Goal: Information Seeking & Learning: Learn about a topic

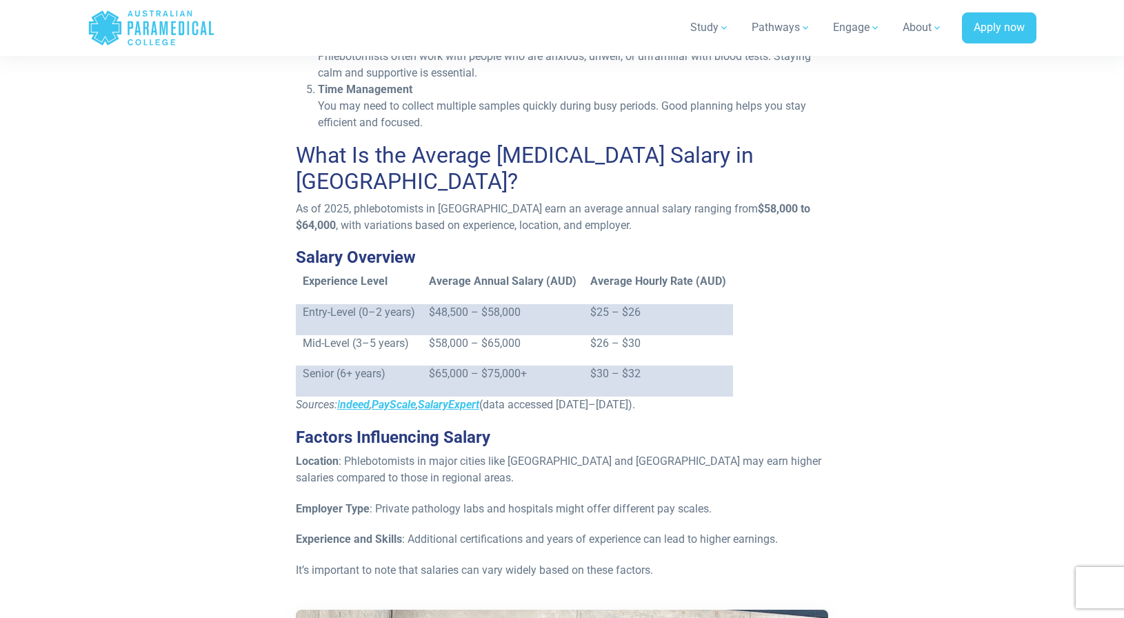
scroll to position [979, 0]
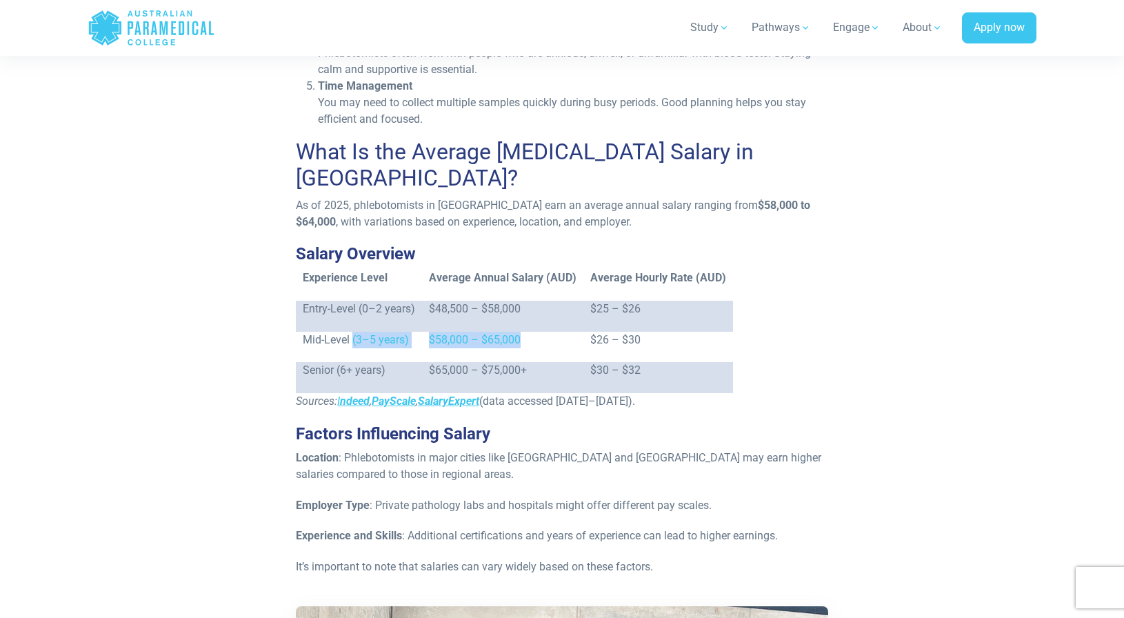
drag, startPoint x: 357, startPoint y: 304, endPoint x: 521, endPoint y: 303, distance: 164.1
click at [521, 332] on tr "Mid-Level (3–5 years) $58,000 – $65,000 $26 – $30" at bounding box center [514, 347] width 437 height 31
click at [521, 332] on p "$58,000 – $65,000" at bounding box center [503, 340] width 148 height 17
drag, startPoint x: 401, startPoint y: 340, endPoint x: 569, endPoint y: 335, distance: 168.3
click at [569, 362] on tr "Senior (6+ years) $65,000 – $75,000+ $30 – $32" at bounding box center [514, 377] width 437 height 31
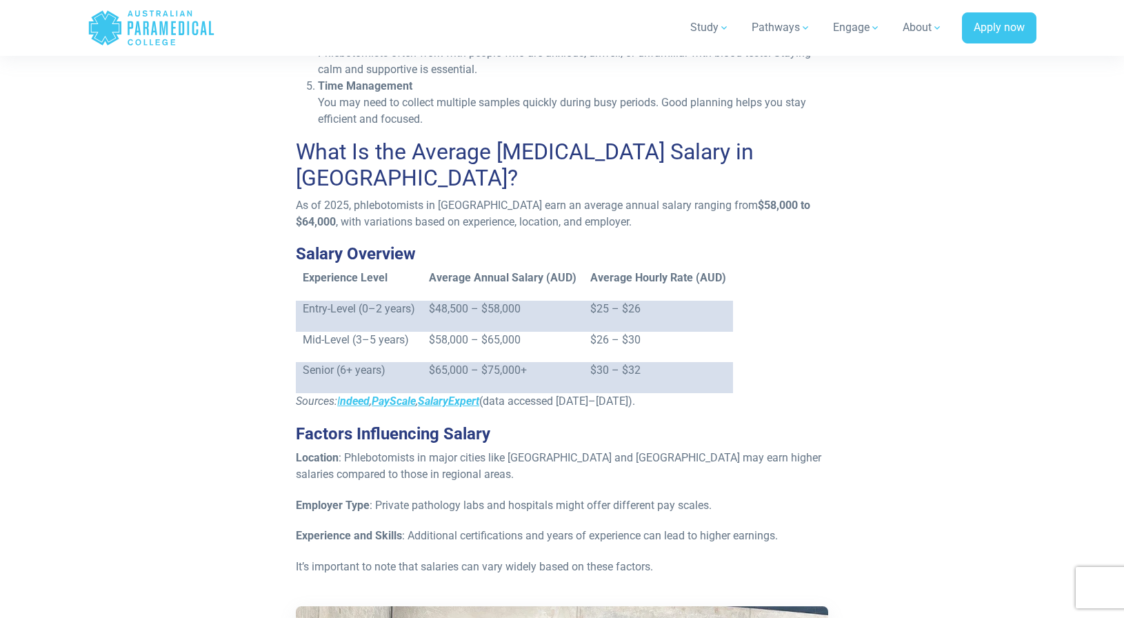
click at [573, 362] on p "$65,000 – $75,000+" at bounding box center [503, 370] width 148 height 17
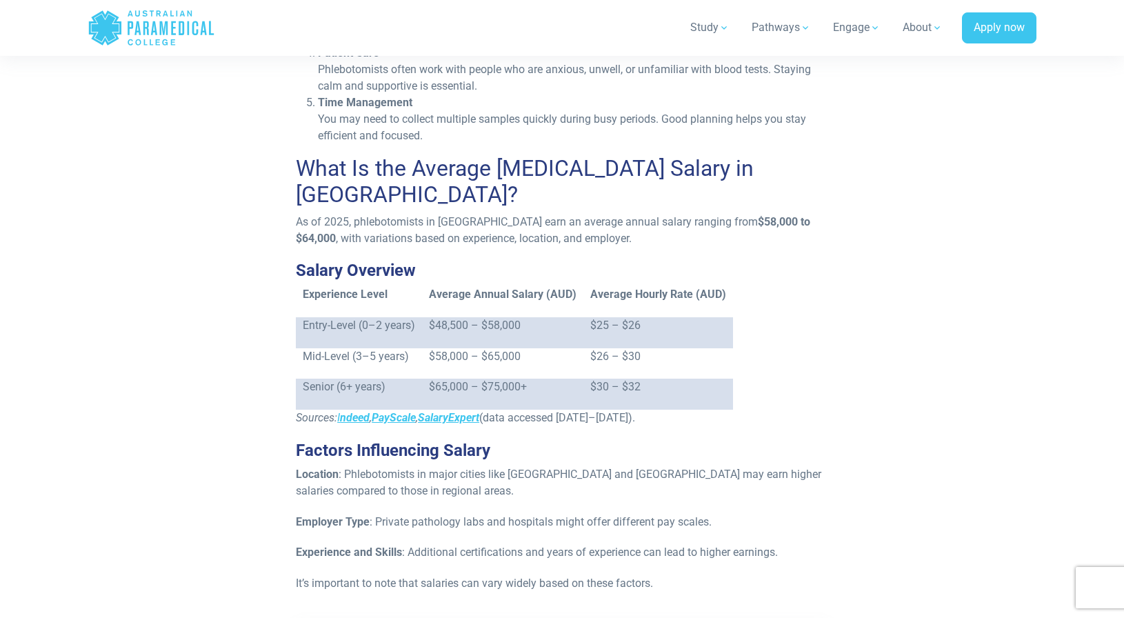
scroll to position [964, 0]
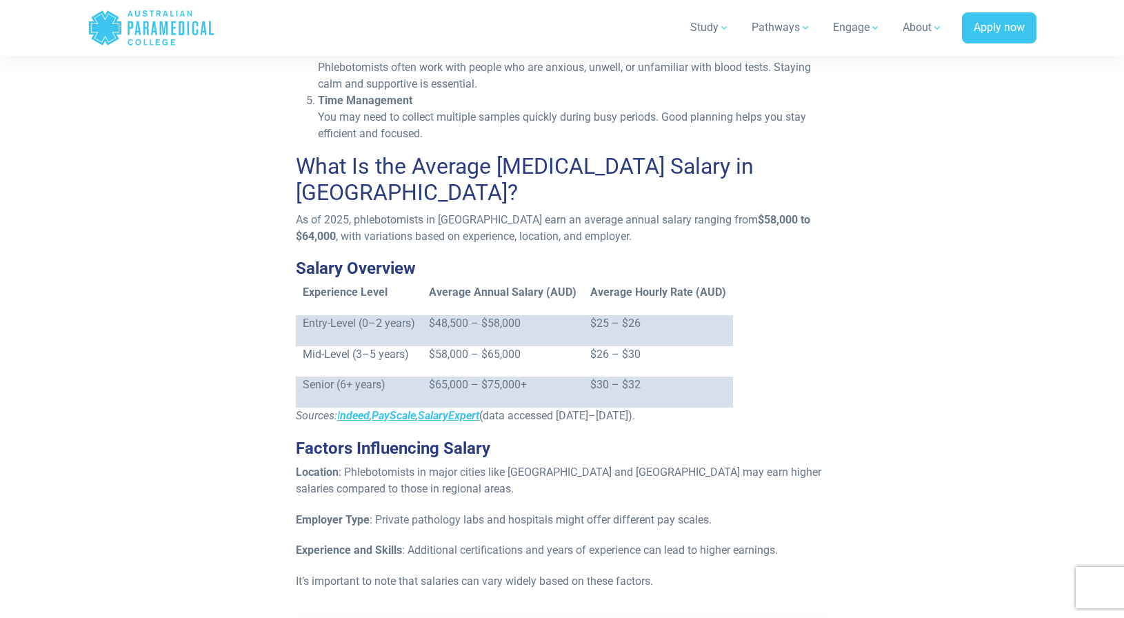
click at [508, 377] on p "$65,000 – $75,000+" at bounding box center [503, 385] width 148 height 17
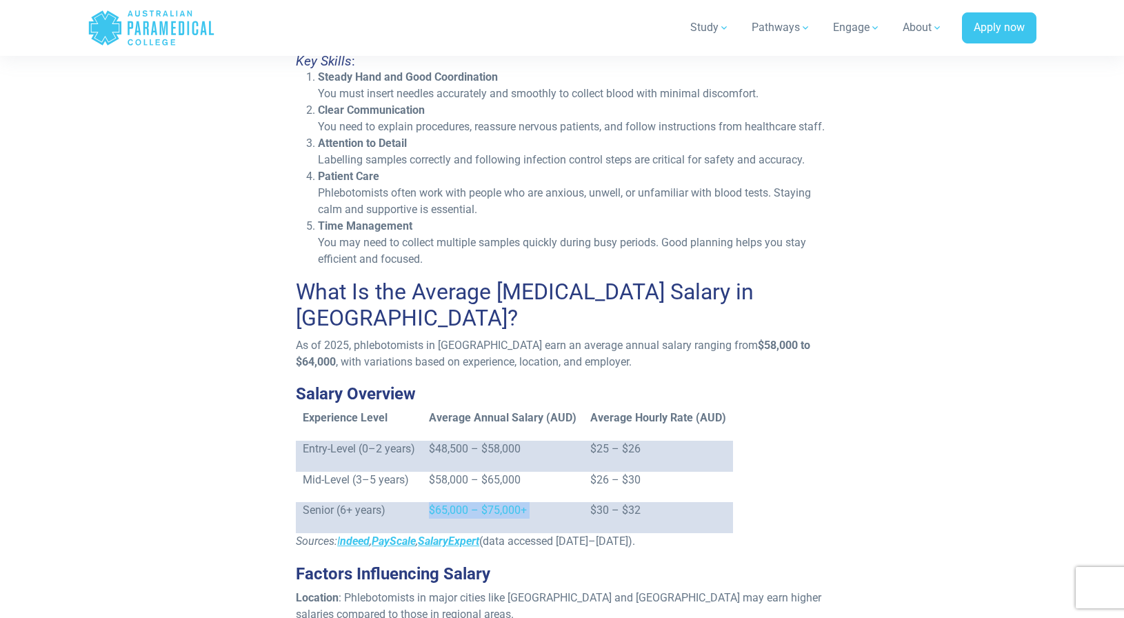
scroll to position [842, 0]
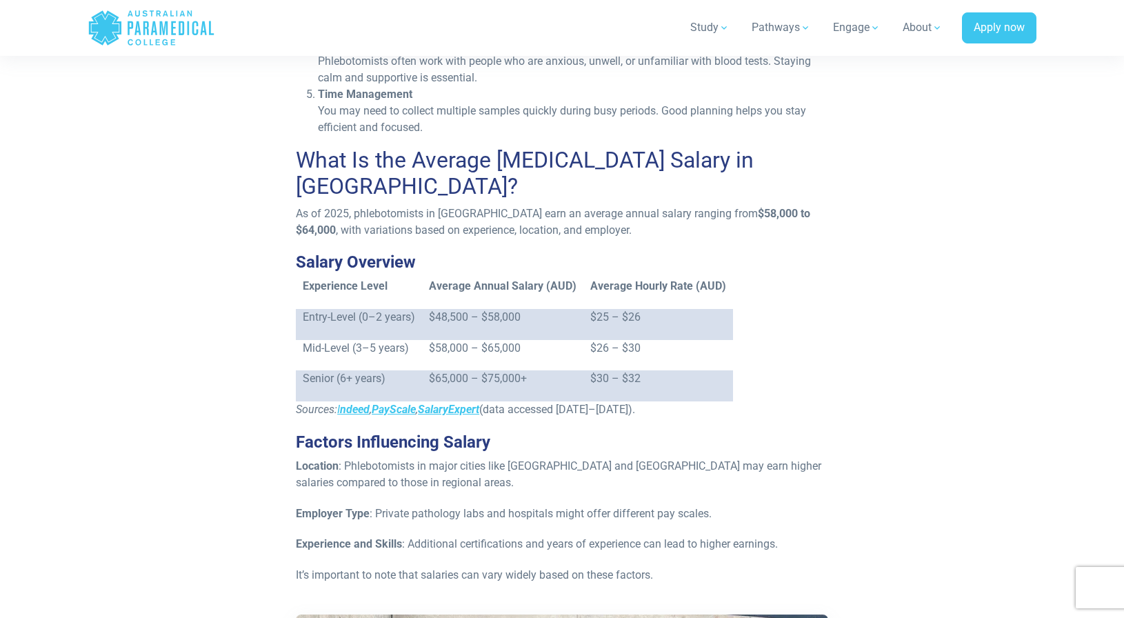
scroll to position [969, 0]
click at [466, 372] on p "$65,000 – $75,000+" at bounding box center [503, 380] width 148 height 17
click at [532, 372] on p "$65,000 – $75,000+" at bounding box center [503, 380] width 148 height 17
click at [438, 310] on p "$48,500 – $58,000" at bounding box center [503, 318] width 148 height 17
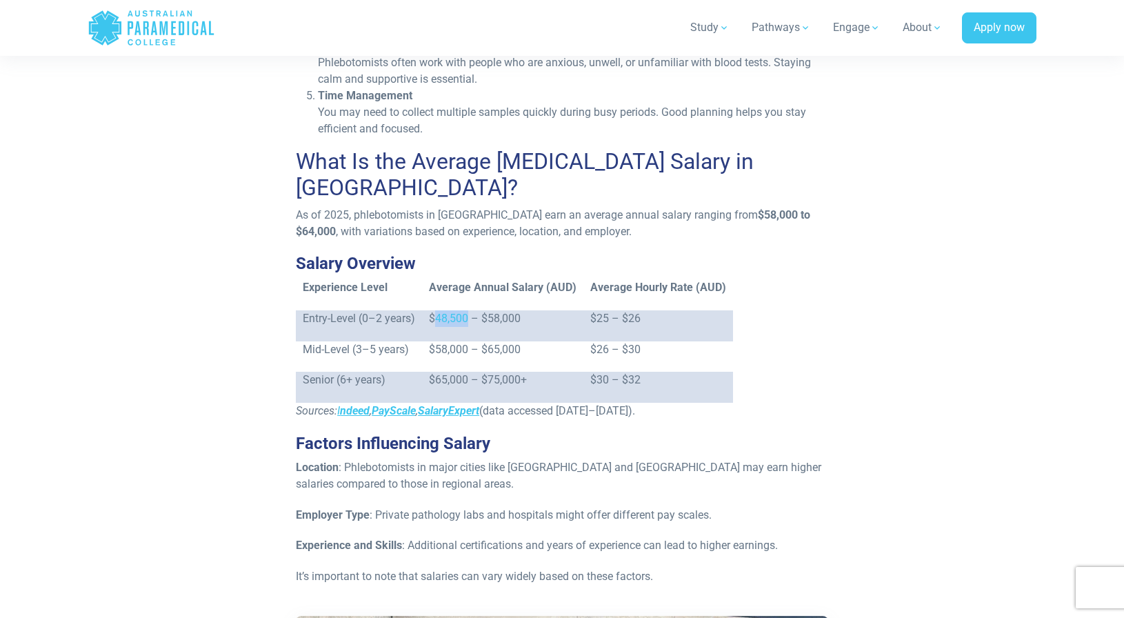
click at [438, 310] on p "$48,500 – $58,000" at bounding box center [503, 318] width 148 height 17
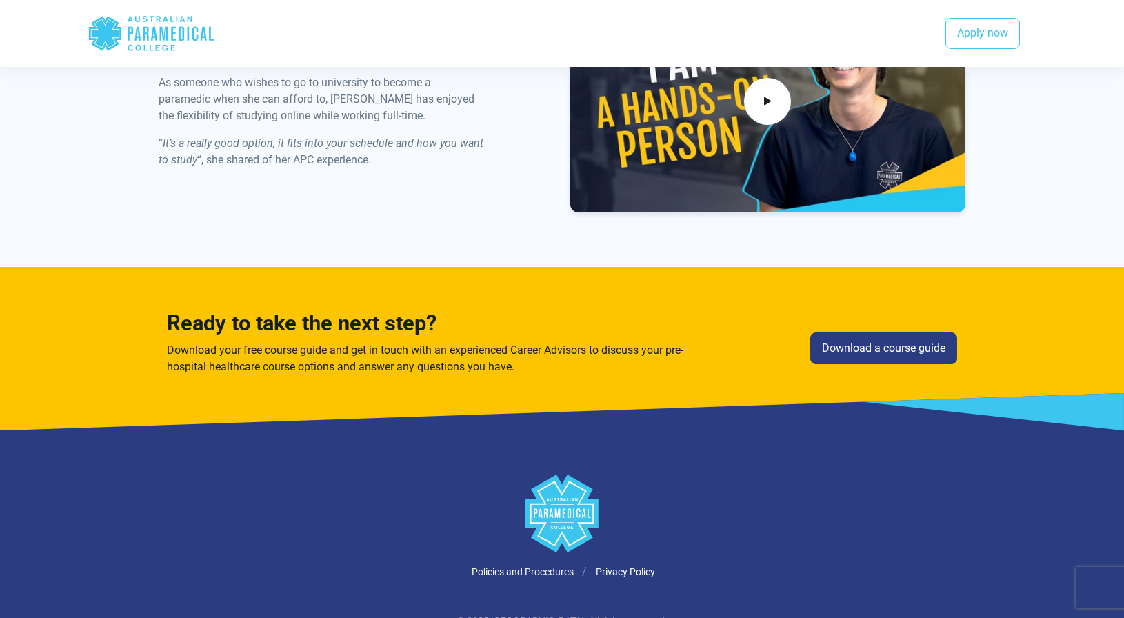
scroll to position [3054, 0]
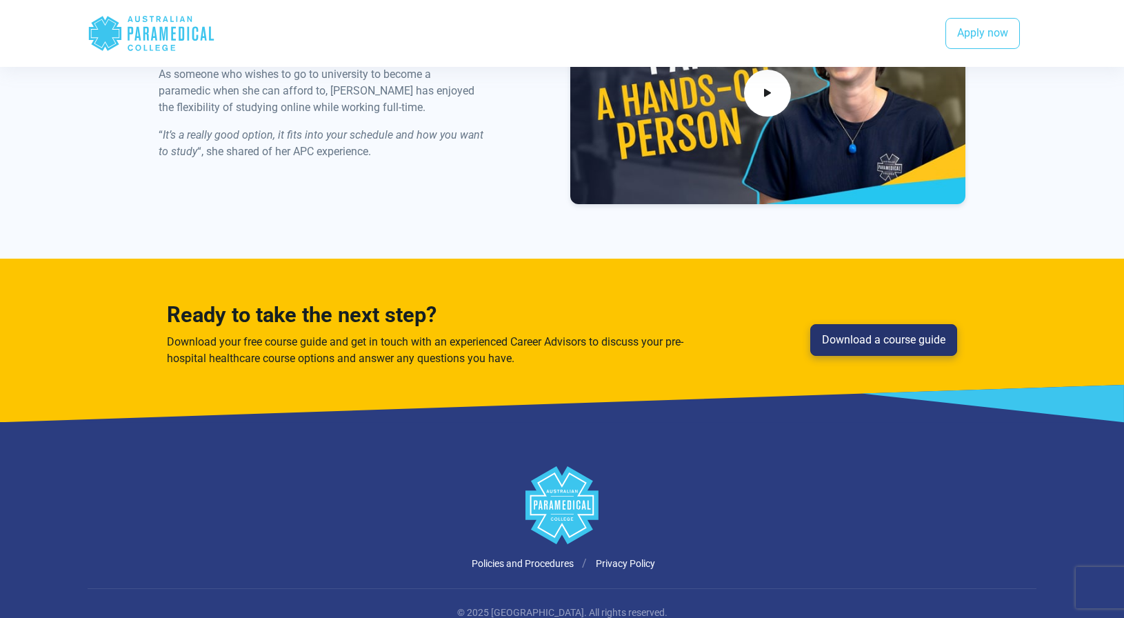
click at [906, 324] on link "Download a course guide" at bounding box center [883, 340] width 147 height 32
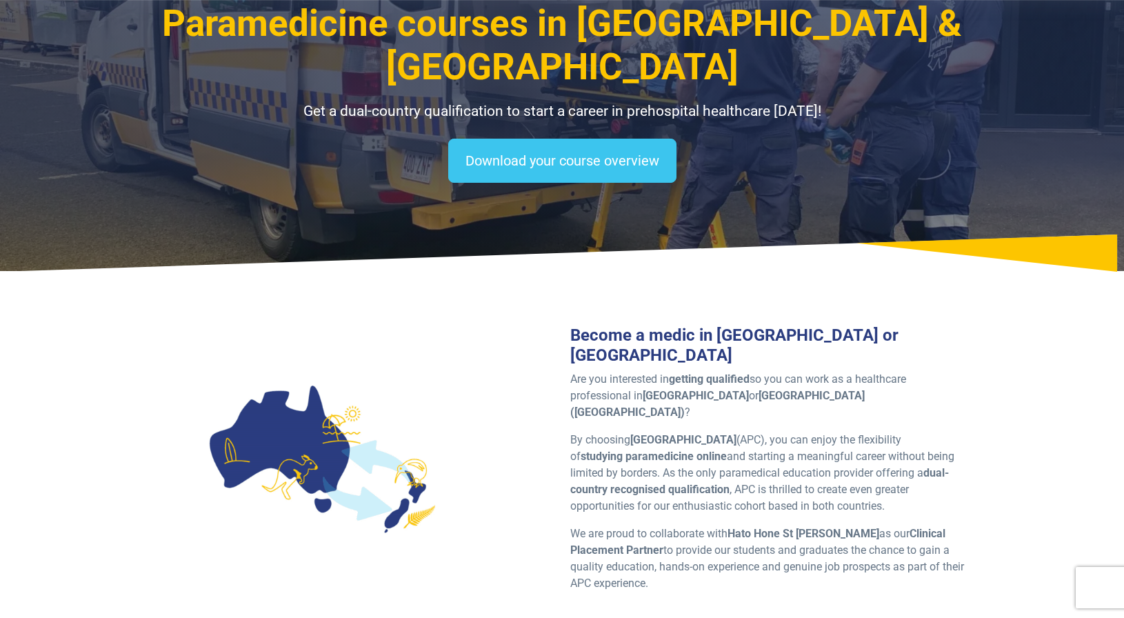
scroll to position [108, 0]
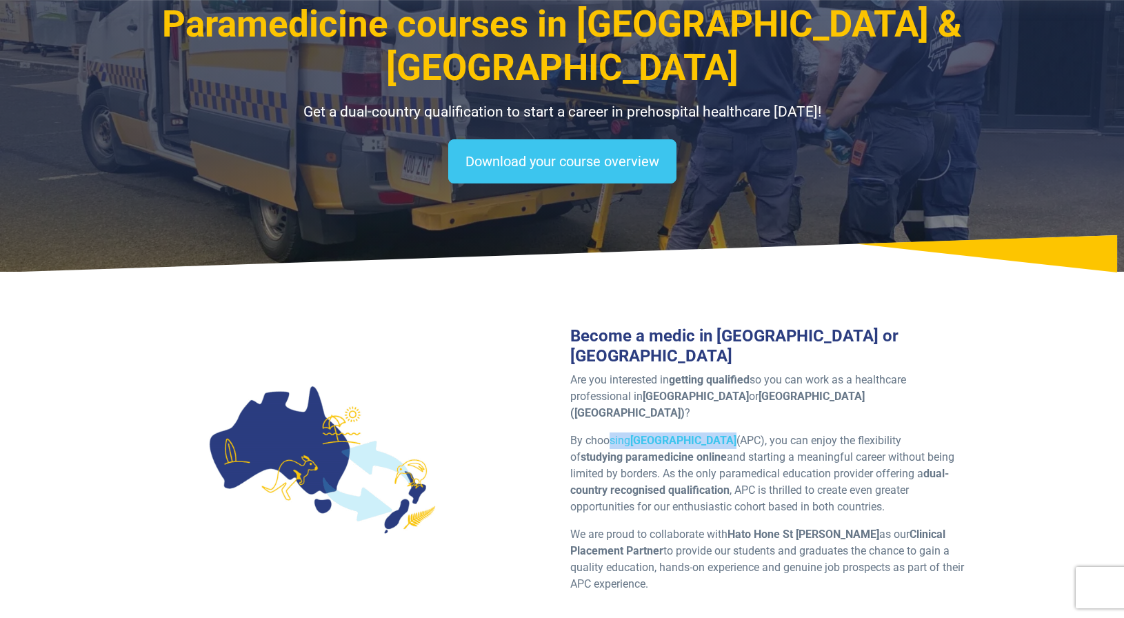
drag, startPoint x: 608, startPoint y: 370, endPoint x: 721, endPoint y: 369, distance: 113.1
click at [721, 432] on p "By choosing Australian Paramedical College (APC), you can enjoy the flexibility…" at bounding box center [767, 473] width 395 height 83
click at [721, 434] on strong "[GEOGRAPHIC_DATA]" at bounding box center [683, 440] width 106 height 13
click at [705, 450] on strong "online" at bounding box center [712, 456] width 30 height 13
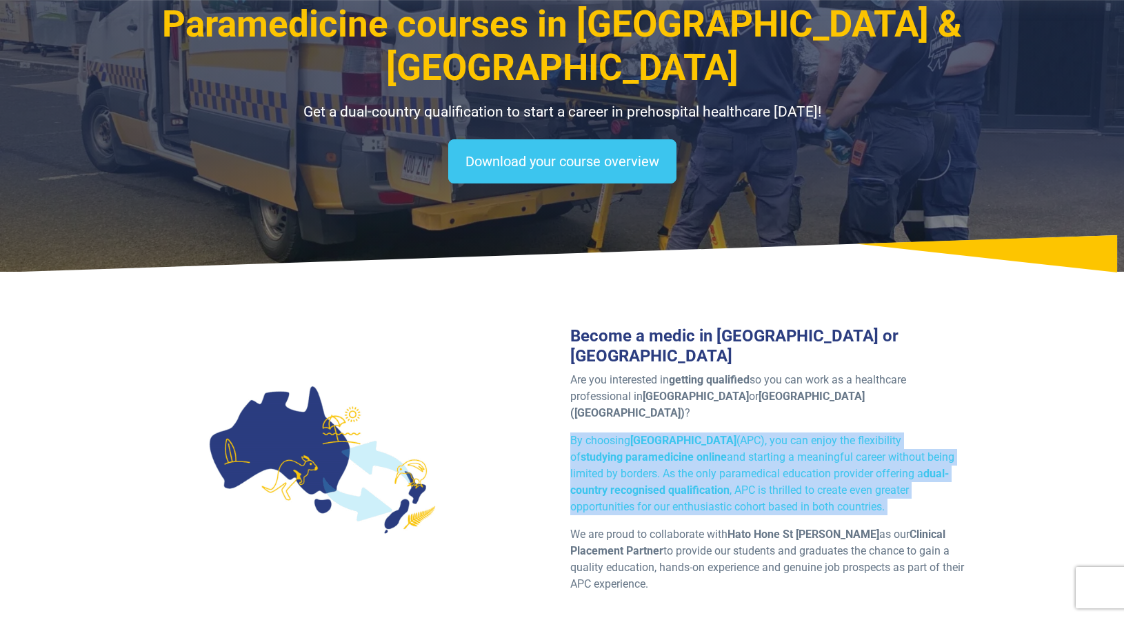
click at [705, 450] on strong "online" at bounding box center [712, 456] width 30 height 13
click at [708, 450] on strong "online" at bounding box center [712, 456] width 30 height 13
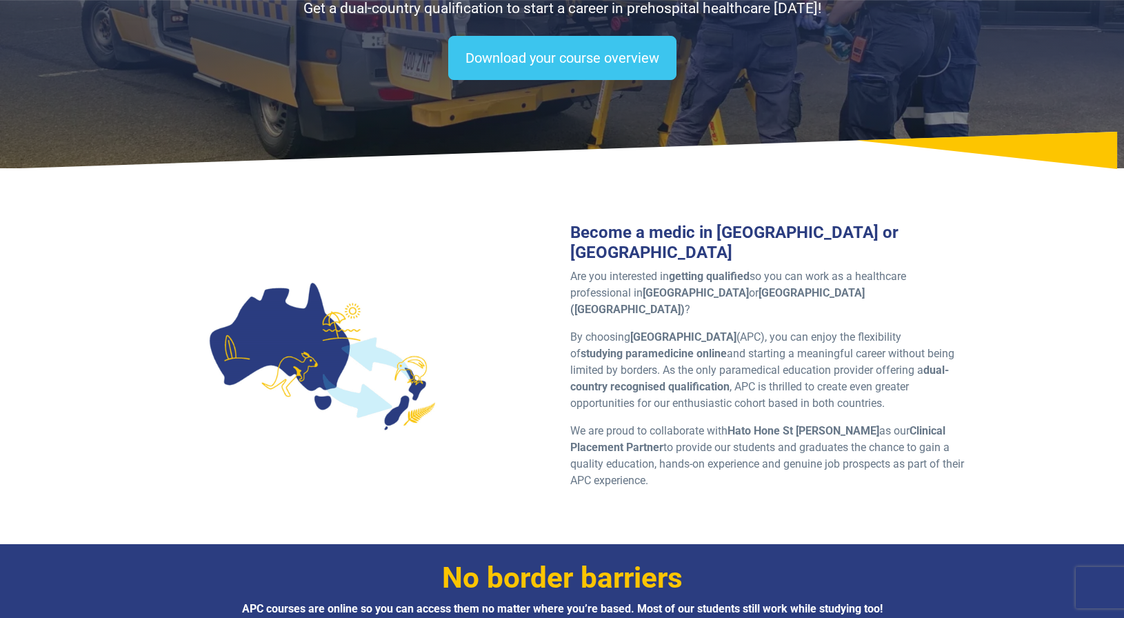
scroll to position [221, 0]
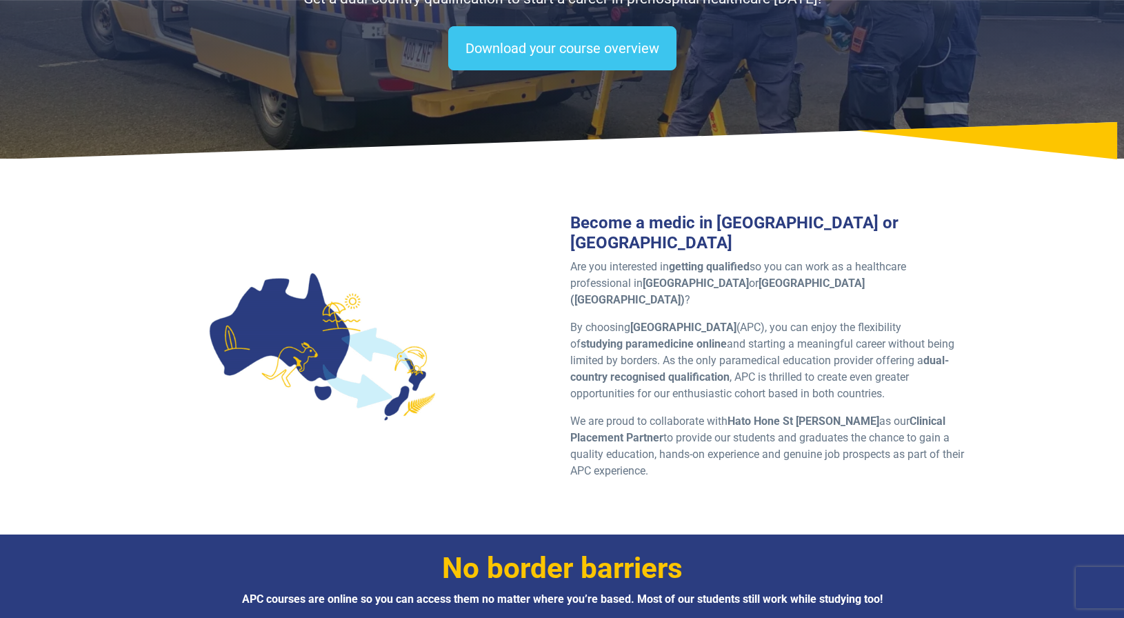
scroll to position [3054, 0]
